Goal: Task Accomplishment & Management: Use online tool/utility

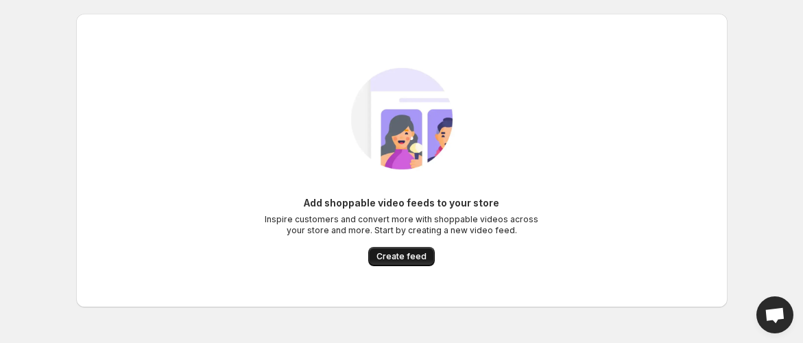
click at [394, 253] on span "Create feed" at bounding box center [401, 256] width 50 height 11
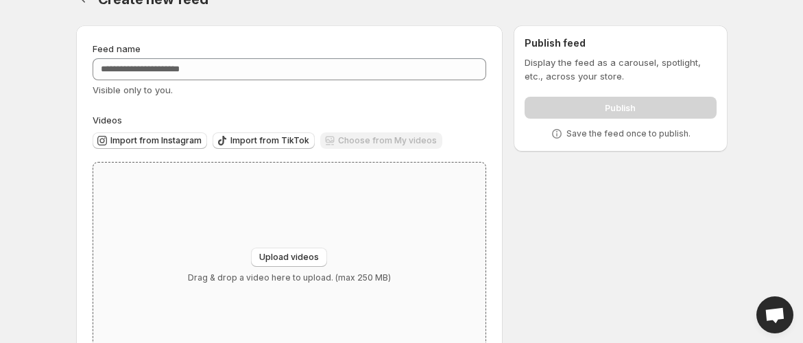
scroll to position [27, 0]
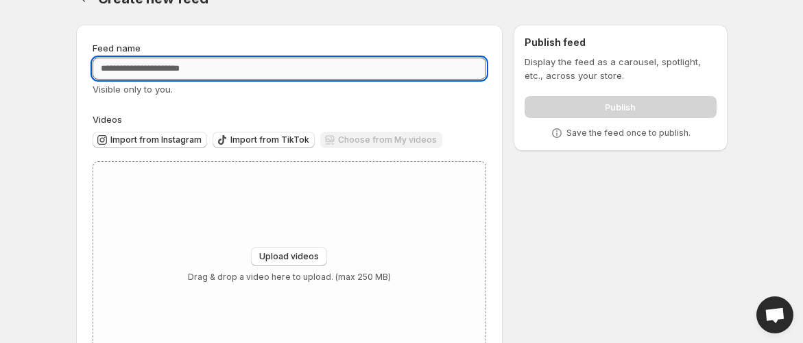
click at [237, 67] on input "Feed name" at bounding box center [290, 69] width 394 height 22
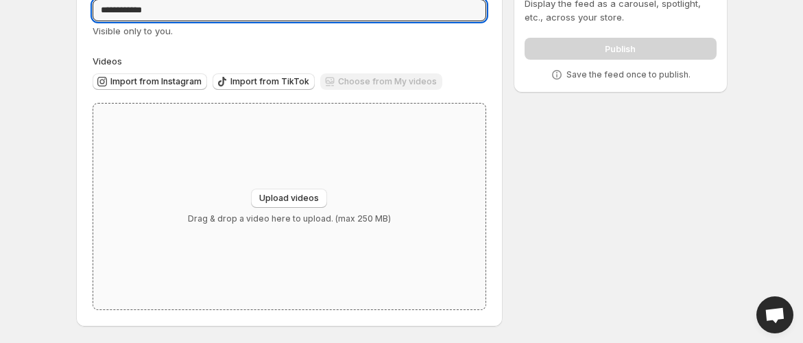
type input "**********"
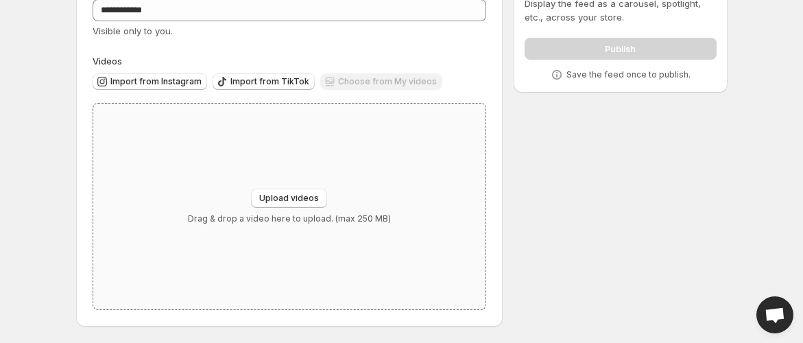
click at [303, 182] on div "Upload videos Drag & drop a video here to upload. (max 250 MB)" at bounding box center [289, 207] width 393 height 206
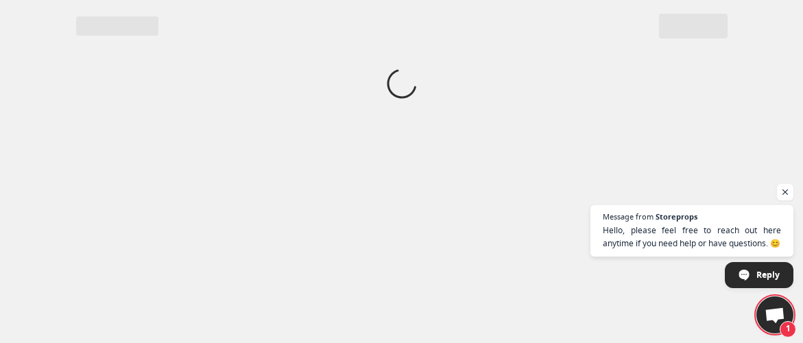
scroll to position [0, 0]
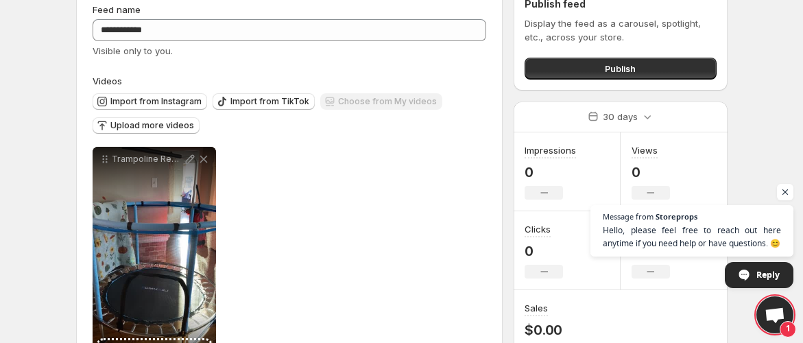
scroll to position [122, 0]
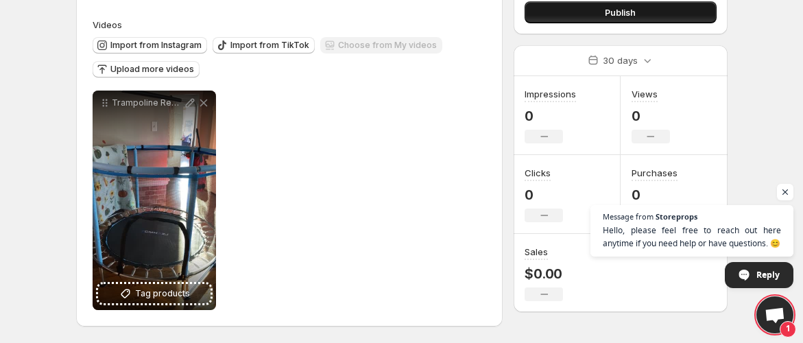
click at [544, 18] on button "Publish" at bounding box center [620, 12] width 191 height 22
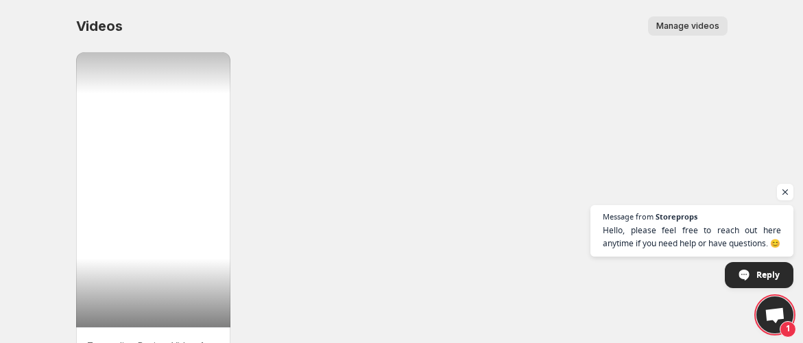
scroll to position [82, 0]
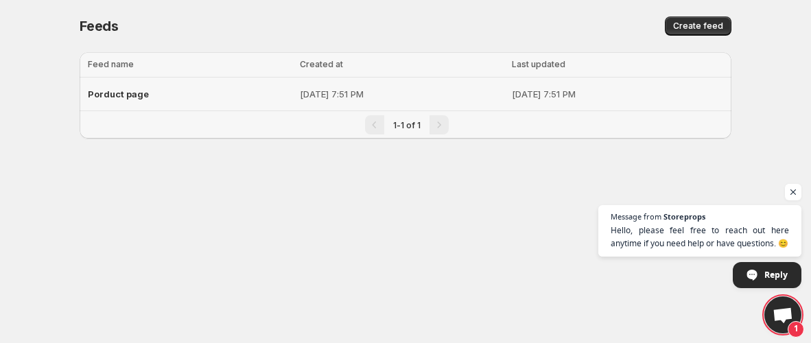
click at [389, 102] on td "[DATE] 7:51 PM" at bounding box center [402, 94] width 212 height 34
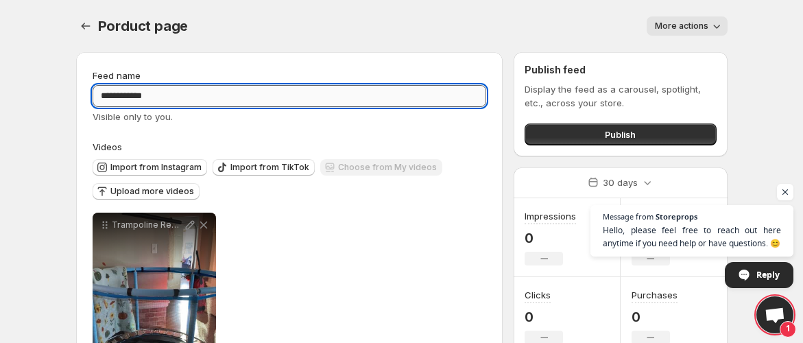
click at [108, 98] on input "**********" at bounding box center [290, 96] width 394 height 22
click at [110, 98] on input "**********" at bounding box center [290, 96] width 394 height 22
type input "**********"
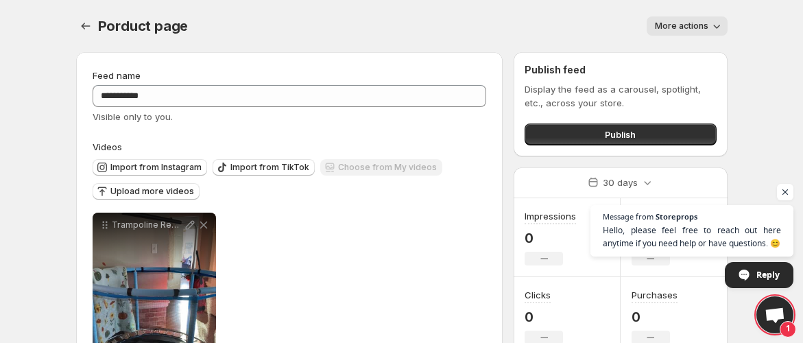
click at [333, 31] on div "More actions" at bounding box center [465, 25] width 523 height 19
click at [547, 132] on button "Publish" at bounding box center [620, 134] width 191 height 22
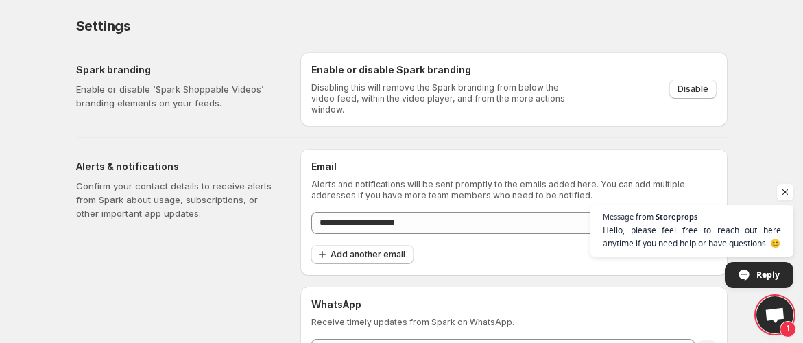
scroll to position [54, 0]
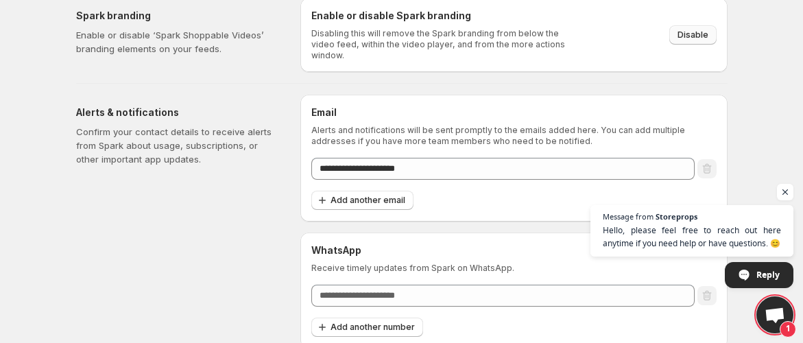
click at [686, 32] on span "Disable" at bounding box center [693, 34] width 31 height 11
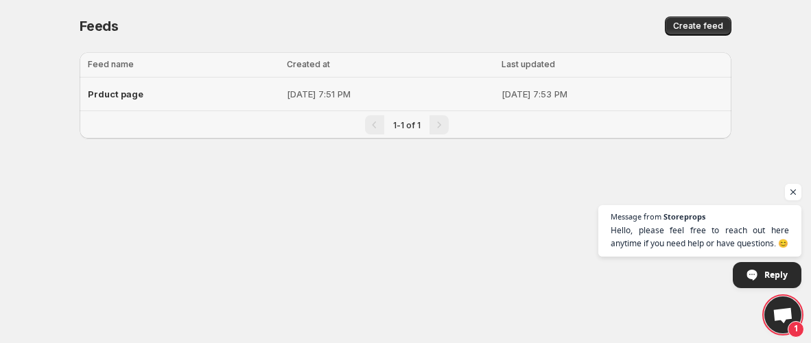
click at [352, 97] on p "[DATE] 7:51 PM" at bounding box center [390, 94] width 207 height 14
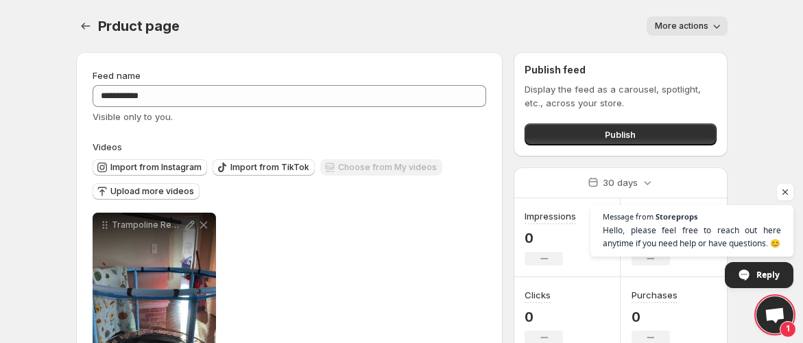
click at [691, 30] on span "More actions" at bounding box center [681, 26] width 53 height 11
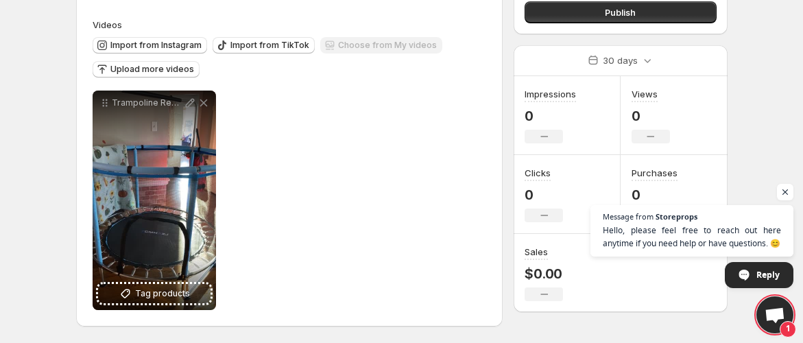
scroll to position [121, 0]
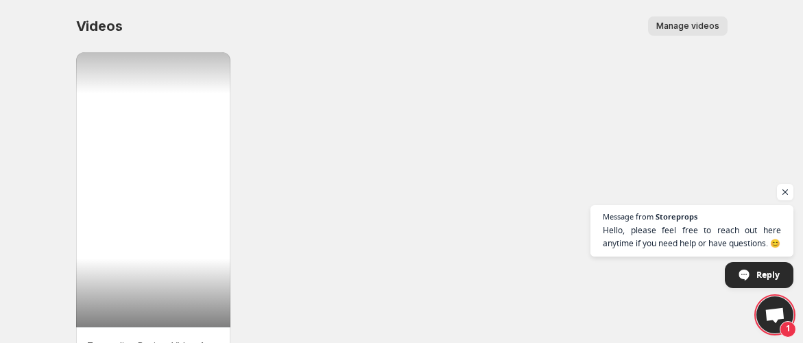
click at [168, 136] on div at bounding box center [153, 189] width 155 height 275
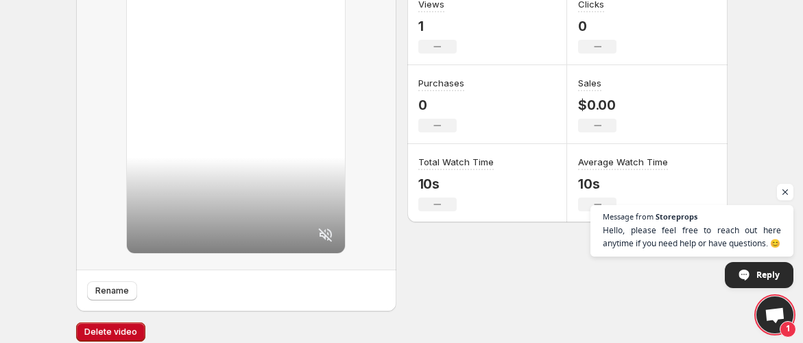
scroll to position [211, 0]
